Goal: Task Accomplishment & Management: Manage account settings

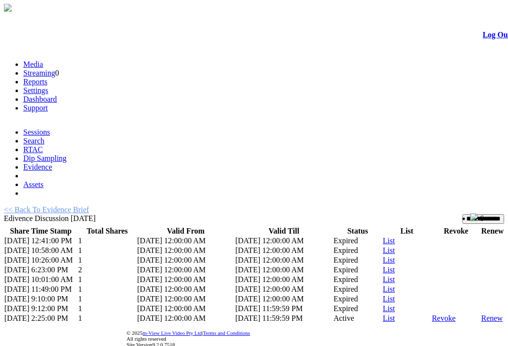
click at [506, 39] on link "Log Out" at bounding box center [496, 35] width 28 height 8
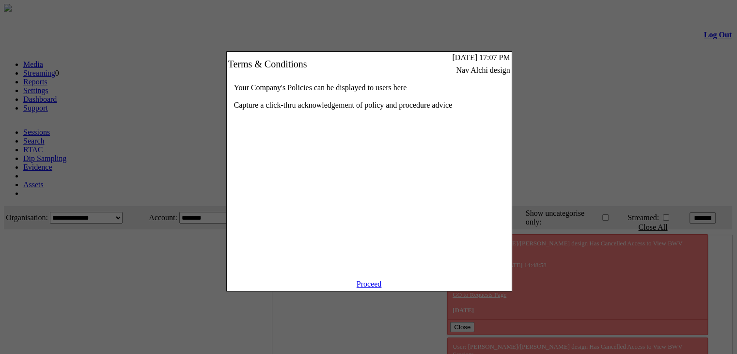
click at [371, 288] on link "Proceed" at bounding box center [368, 283] width 25 height 8
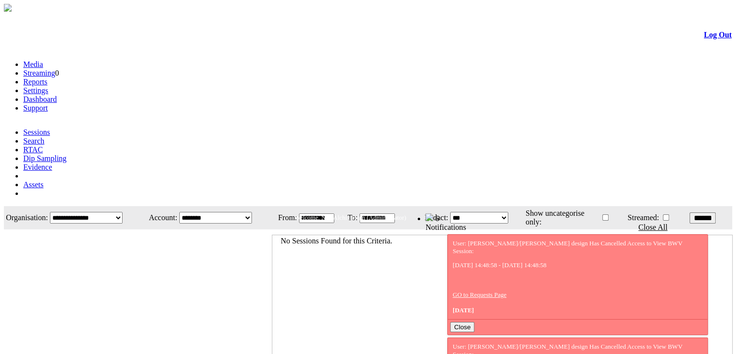
click at [706, 39] on link "Log Out" at bounding box center [718, 35] width 28 height 8
